Goal: Information Seeking & Learning: Check status

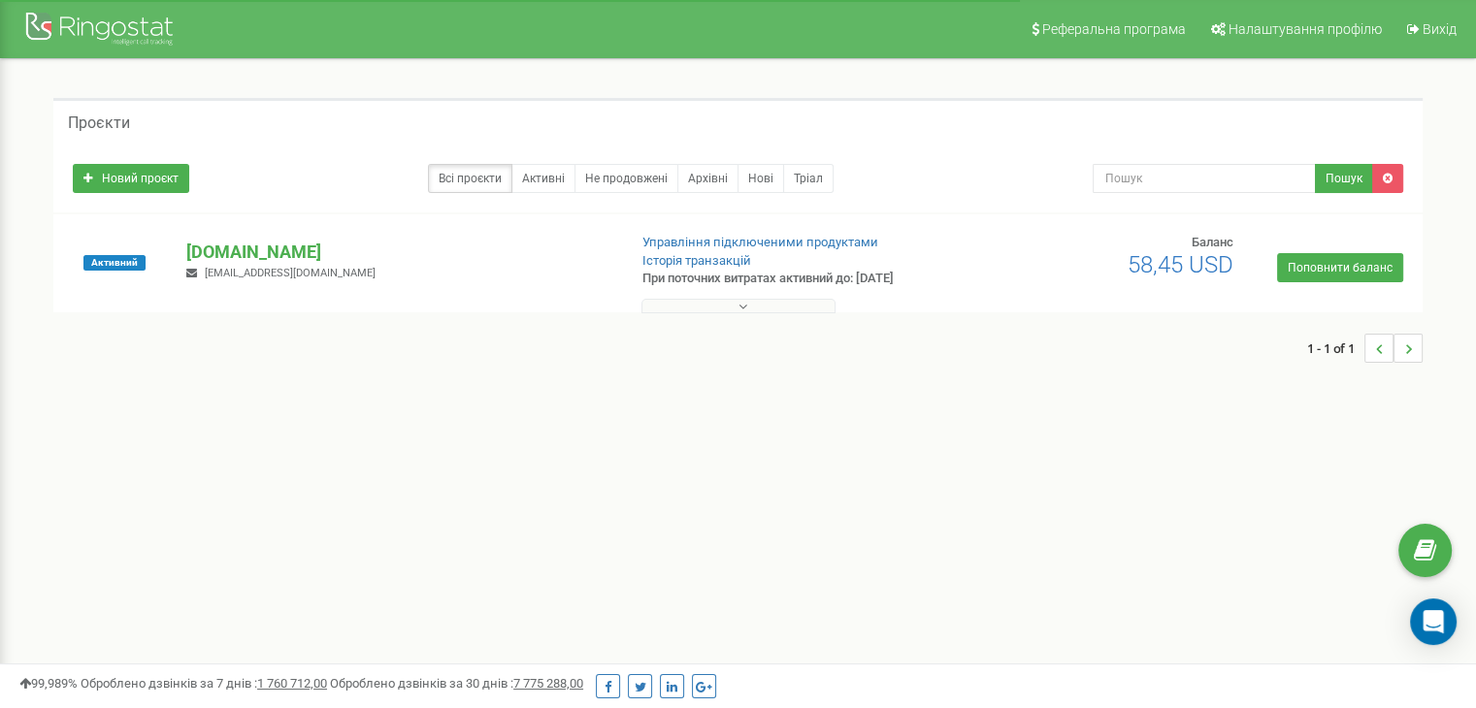
click at [247, 253] on p "[DOMAIN_NAME]" at bounding box center [398, 252] width 424 height 25
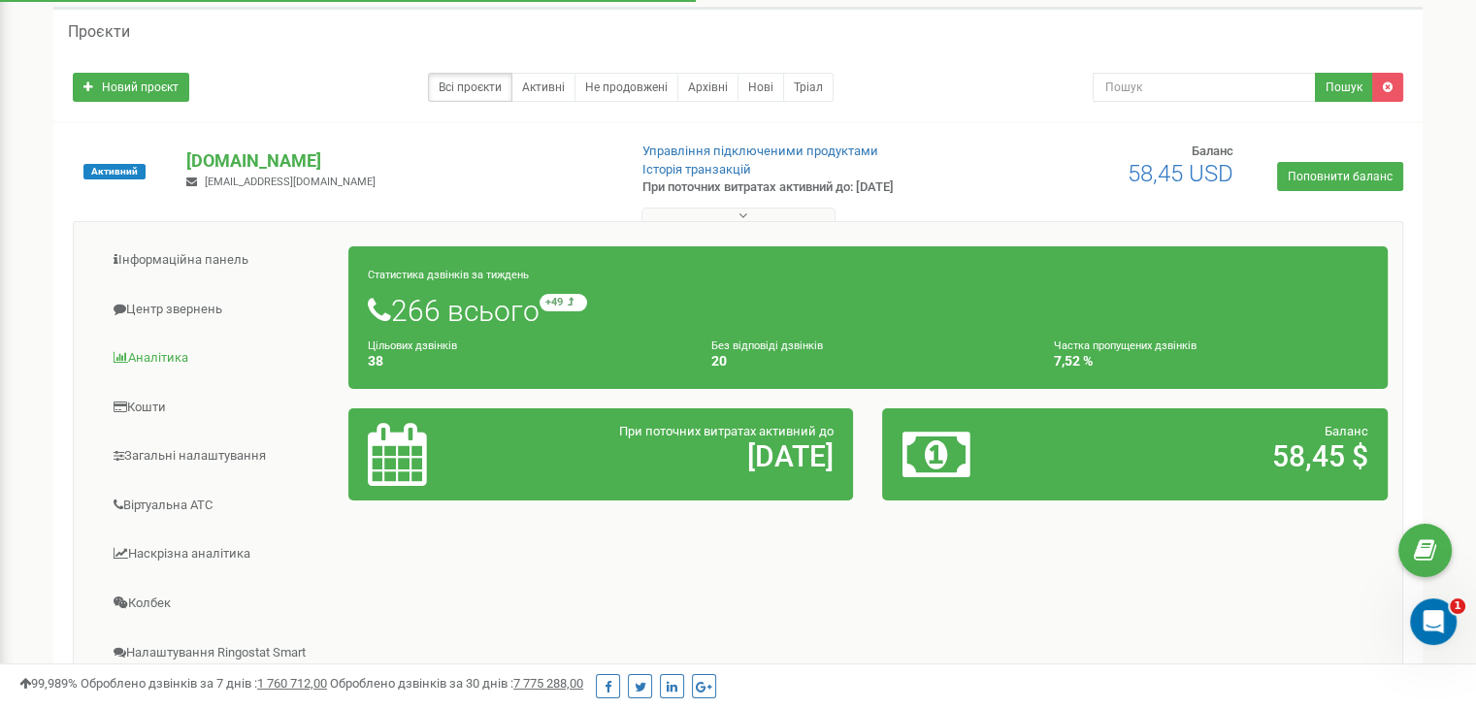
scroll to position [95, 0]
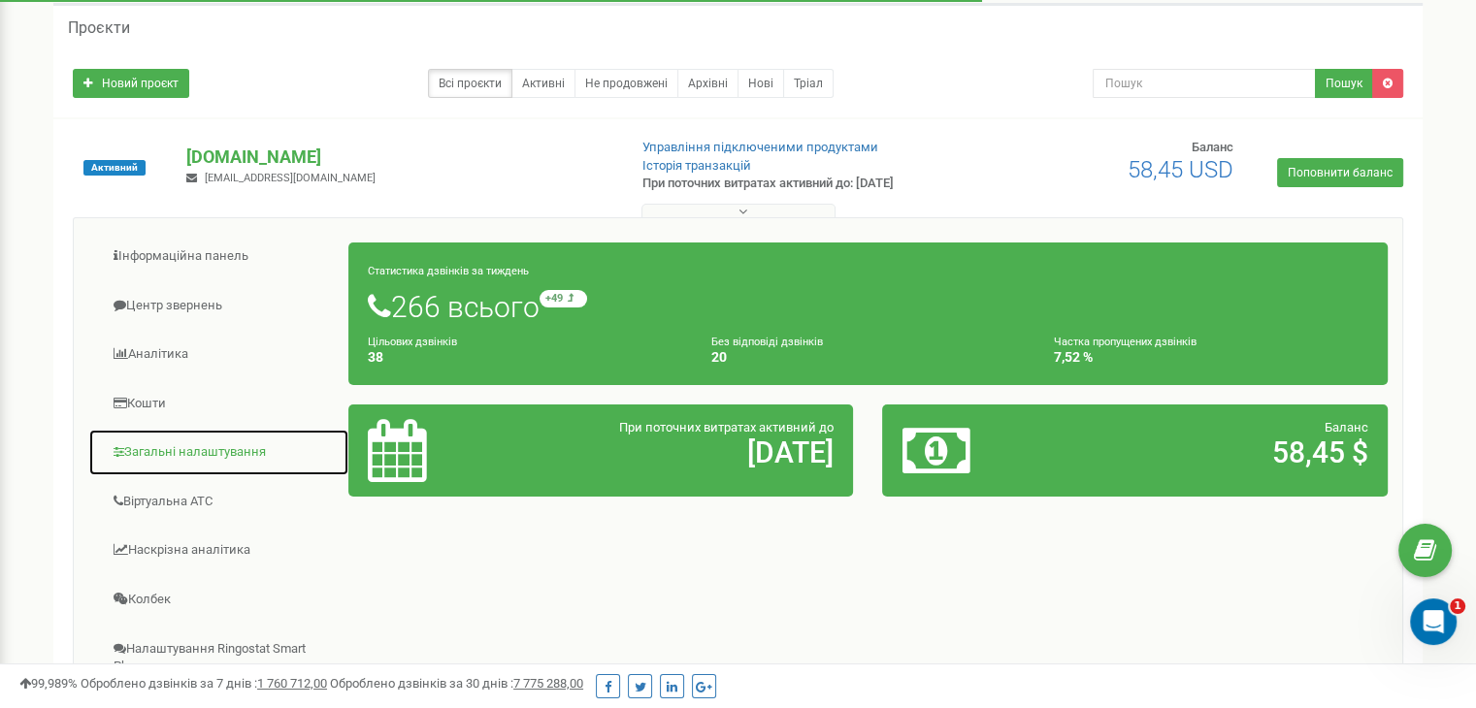
click at [163, 449] on link "Загальні налаштування" at bounding box center [218, 453] width 261 height 48
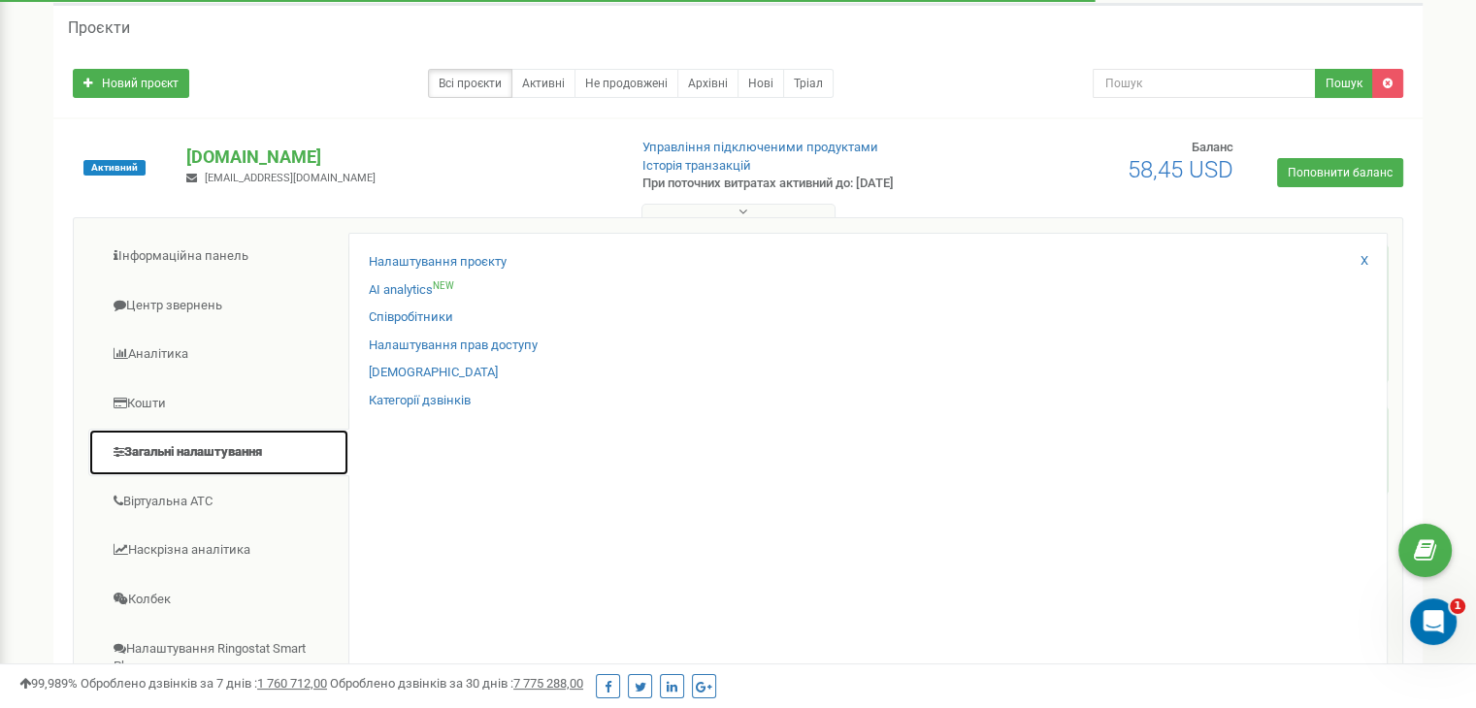
scroll to position [174, 0]
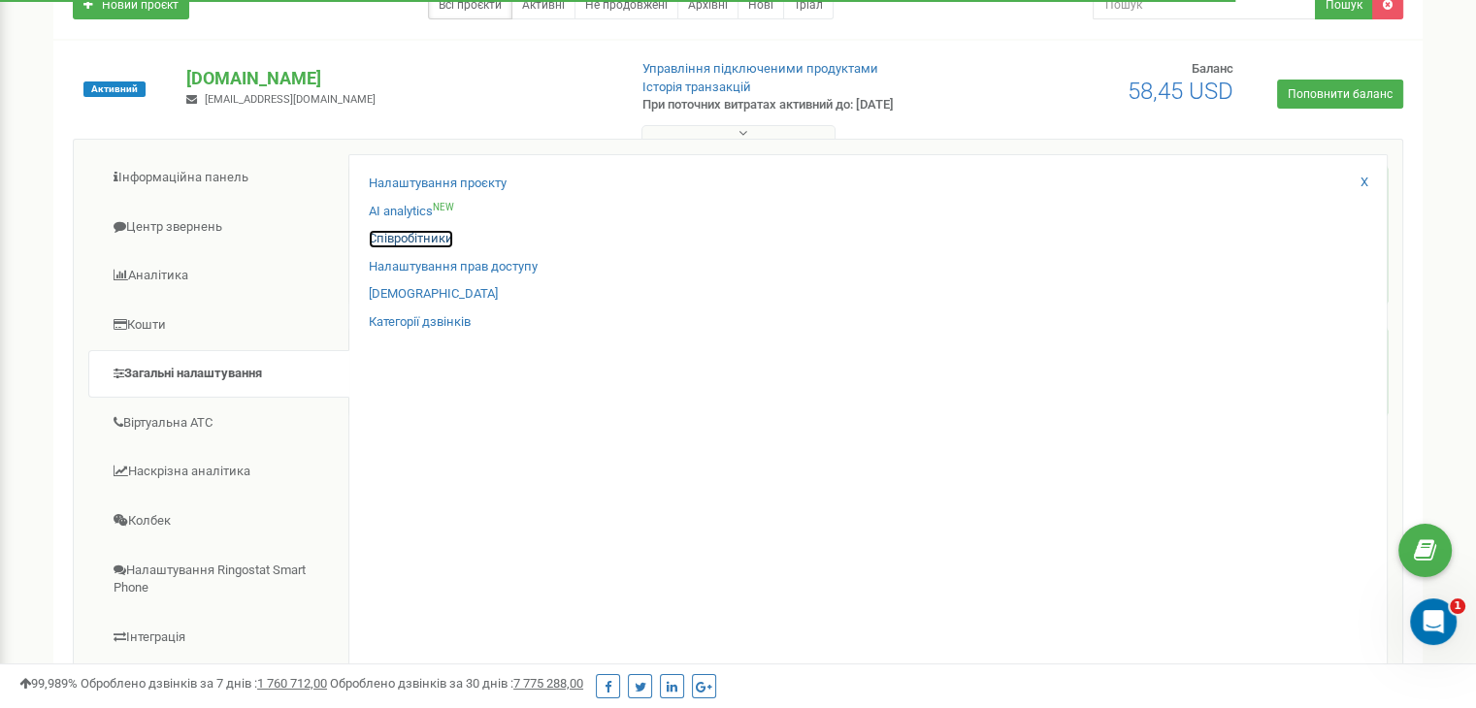
click at [398, 233] on link "Співробітники" at bounding box center [411, 239] width 84 height 18
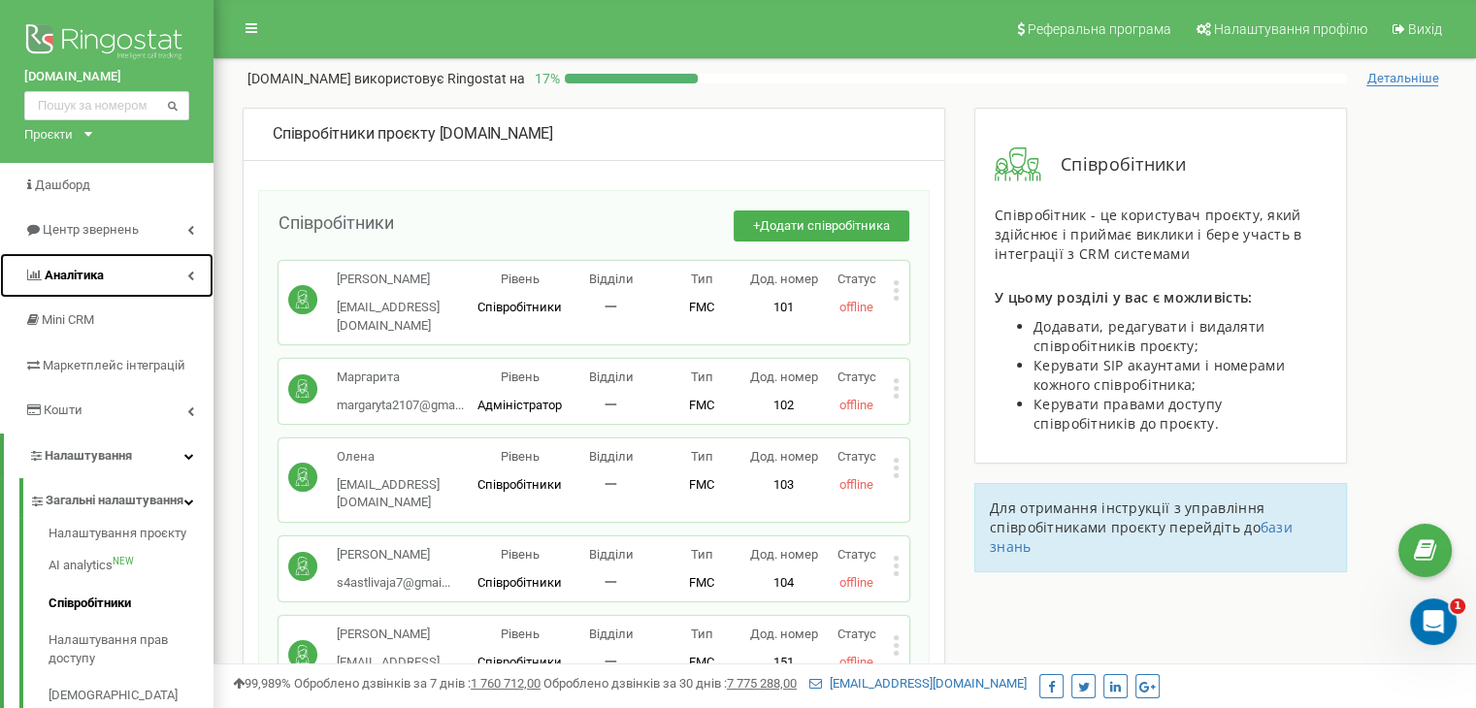
click at [81, 280] on span "Аналiтика" at bounding box center [74, 275] width 59 height 15
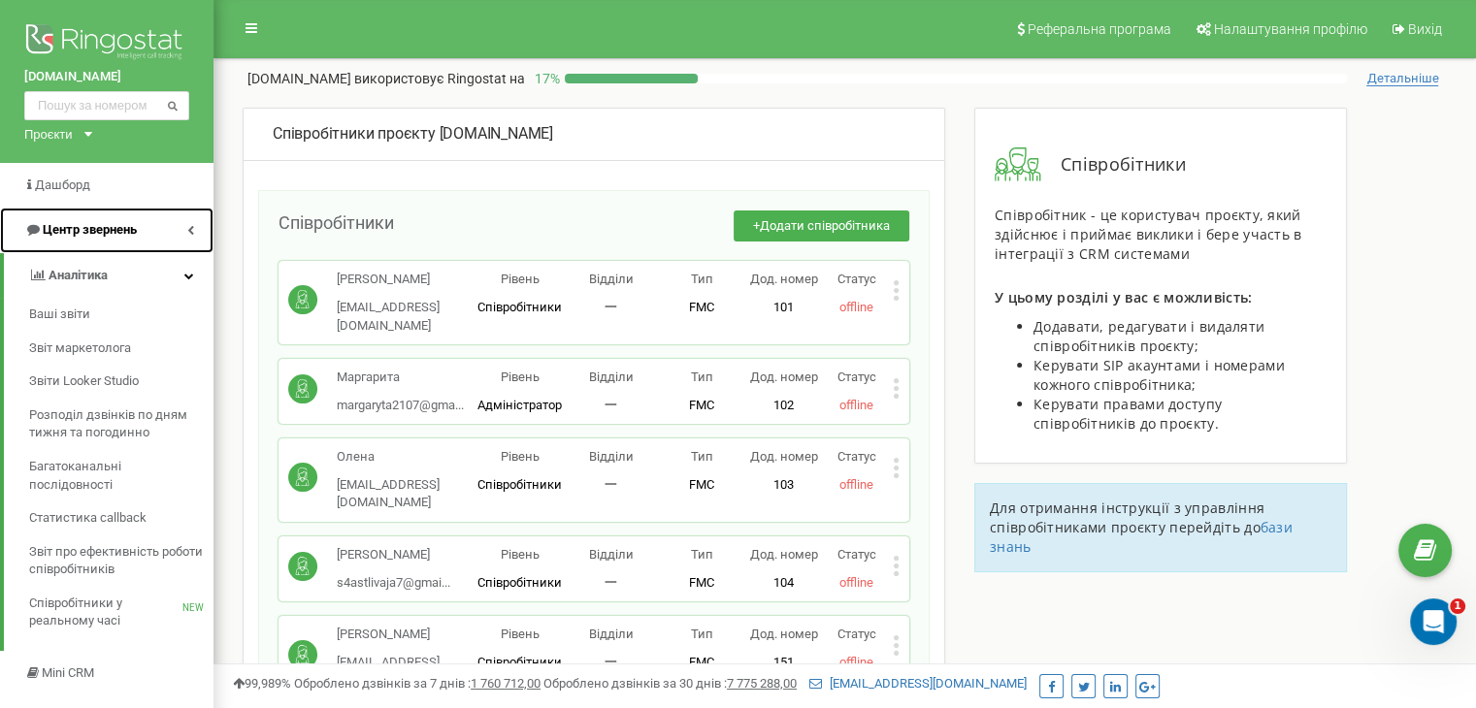
click at [109, 230] on span "Центр звернень" at bounding box center [90, 229] width 94 height 15
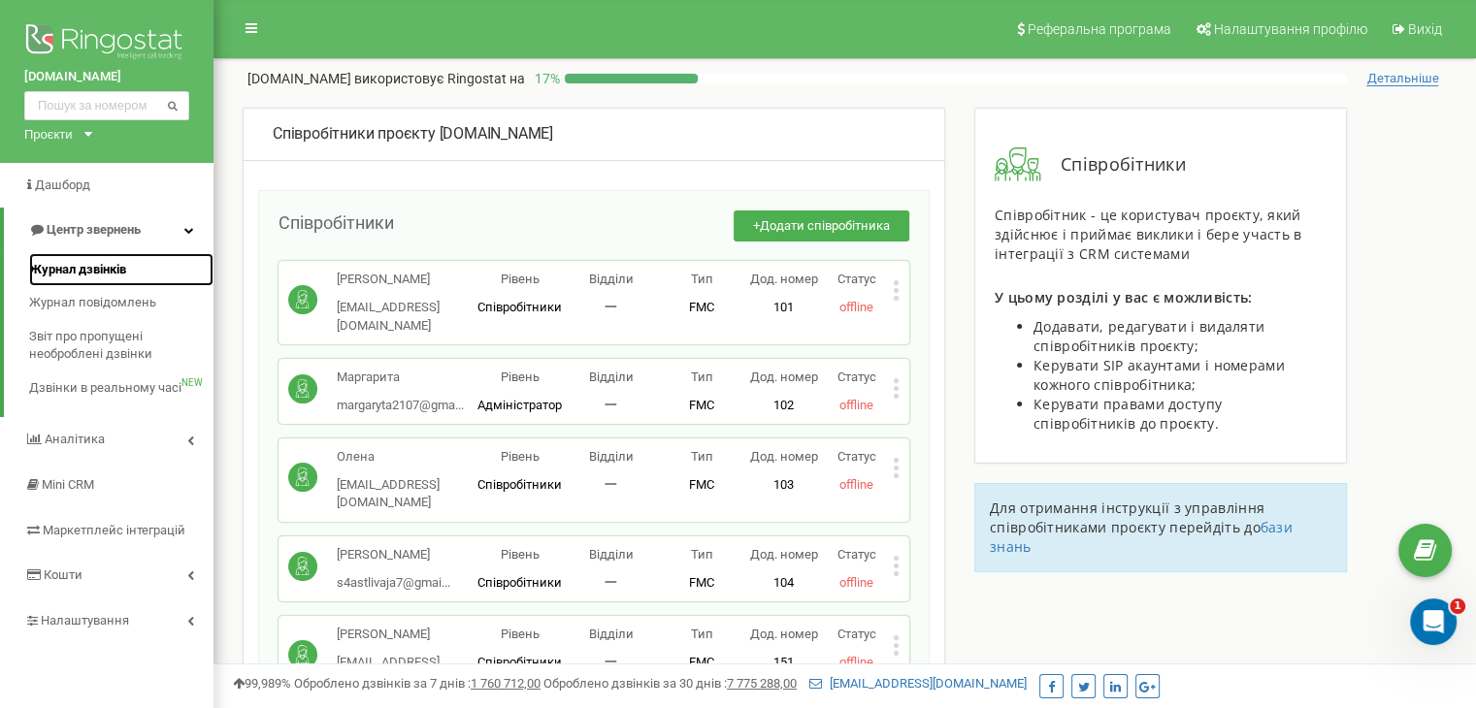
click at [113, 263] on span "Журнал дзвінків" at bounding box center [77, 270] width 97 height 18
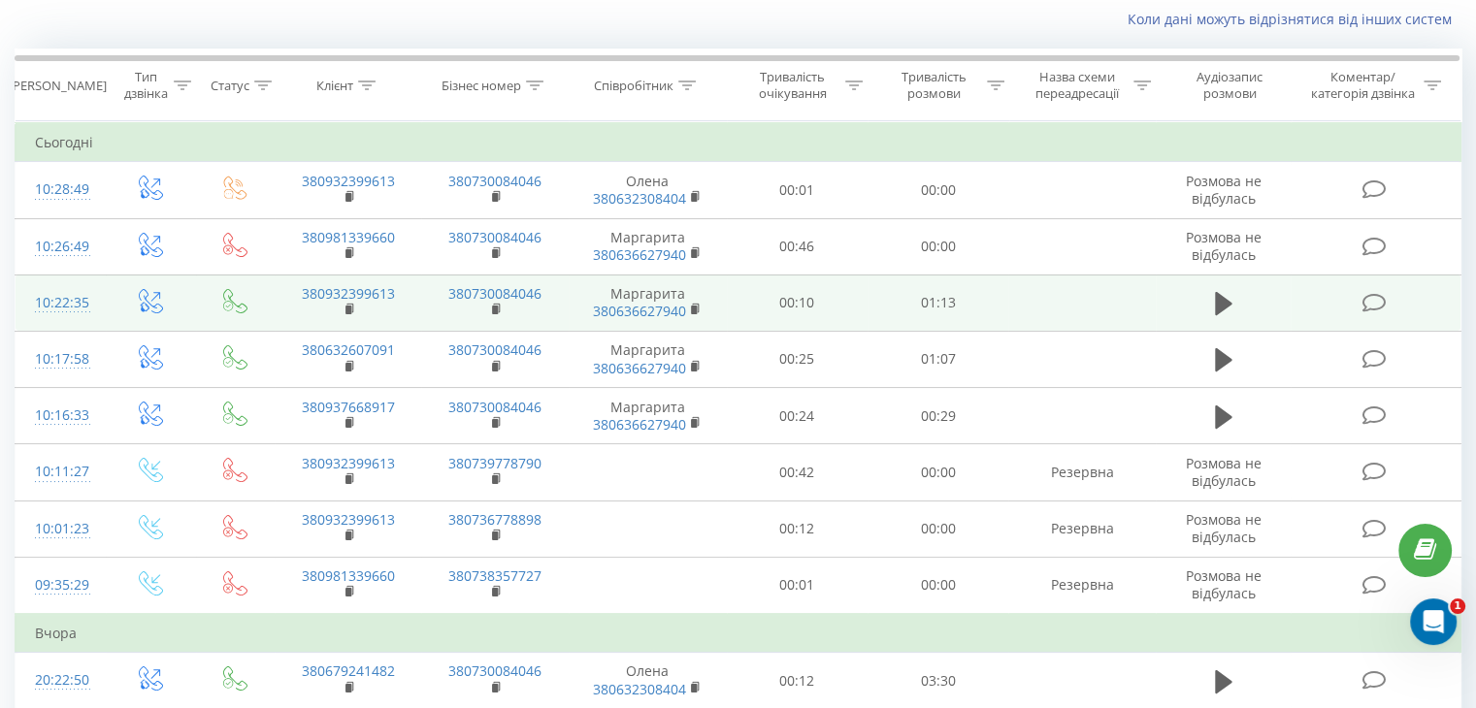
scroll to position [131, 0]
click at [539, 406] on link "380730084046" at bounding box center [494, 404] width 93 height 18
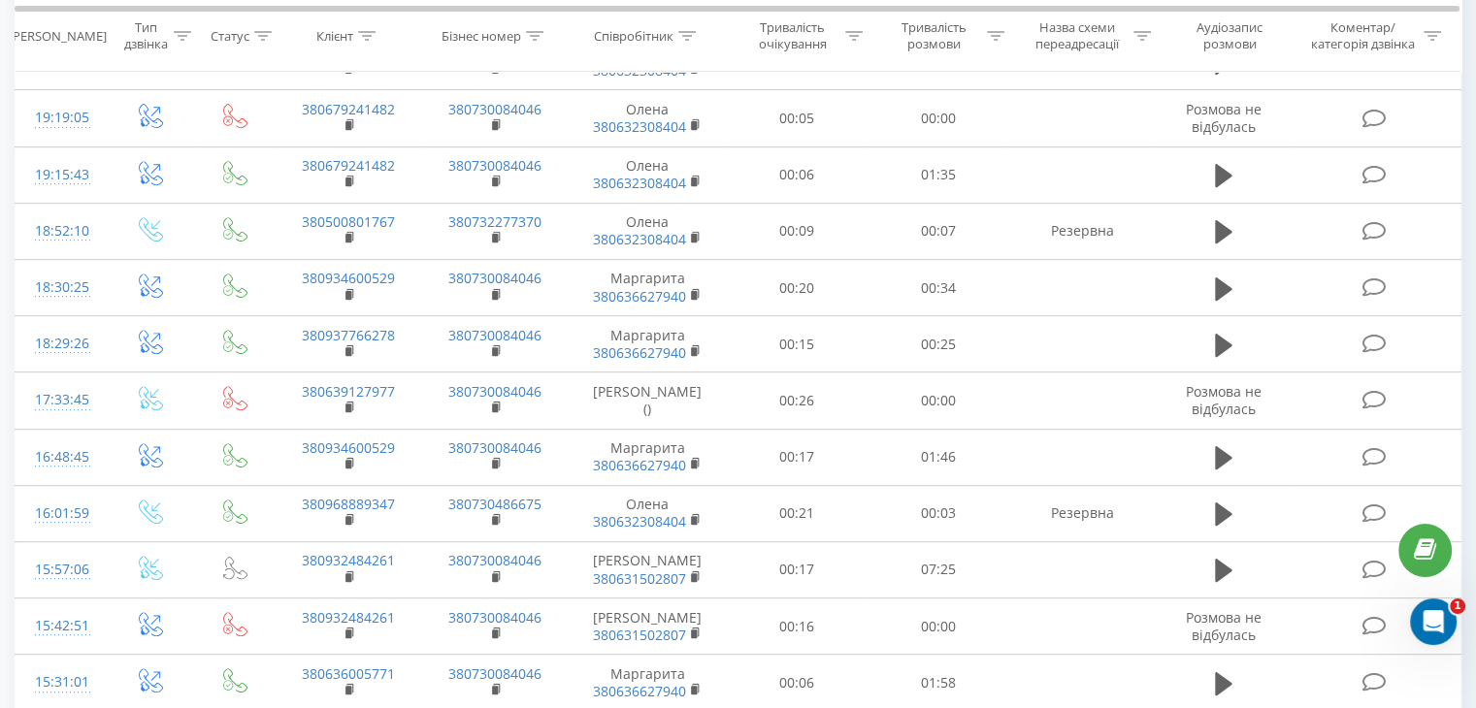
scroll to position [718, 0]
